Goal: Task Accomplishment & Management: Use online tool/utility

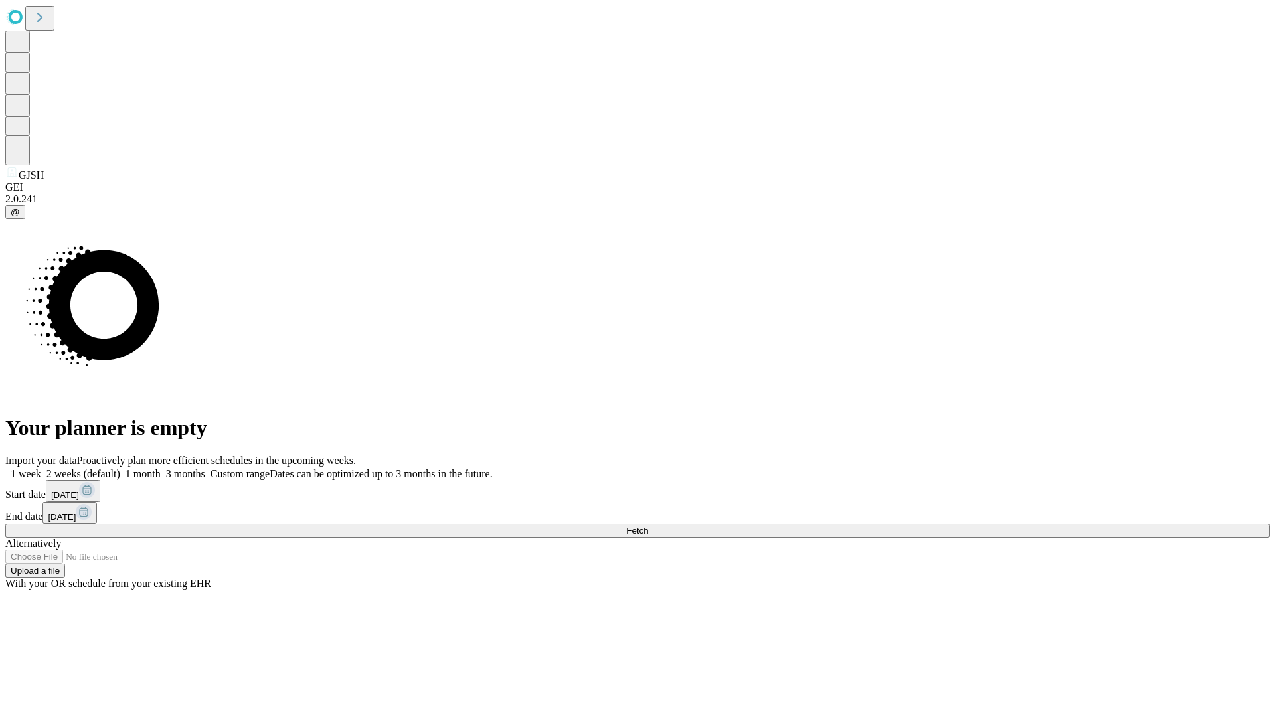
click at [648, 526] on span "Fetch" at bounding box center [637, 531] width 22 height 10
